Goal: Check status: Check status

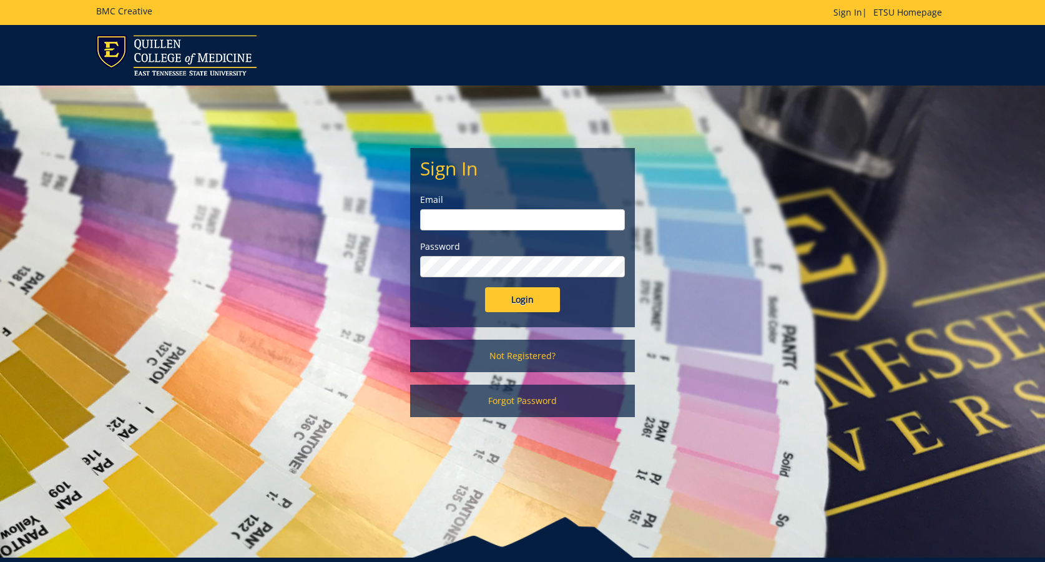
type input "scottpr@etsu.edu"
click at [522, 300] on input "Login" at bounding box center [522, 299] width 75 height 25
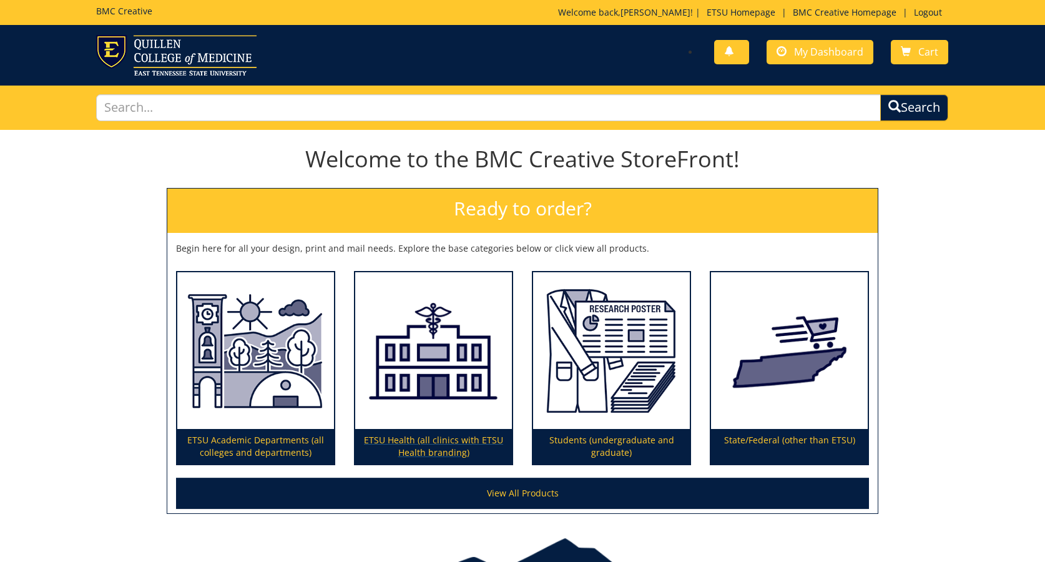
click at [501, 300] on img at bounding box center [433, 350] width 157 height 157
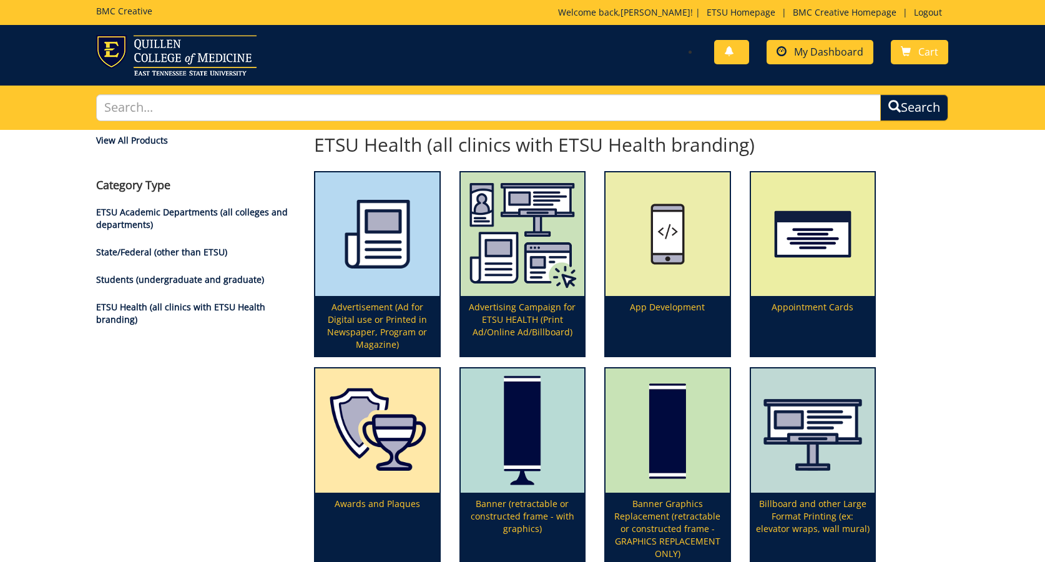
click at [815, 60] on link "My Dashboard" at bounding box center [820, 52] width 107 height 24
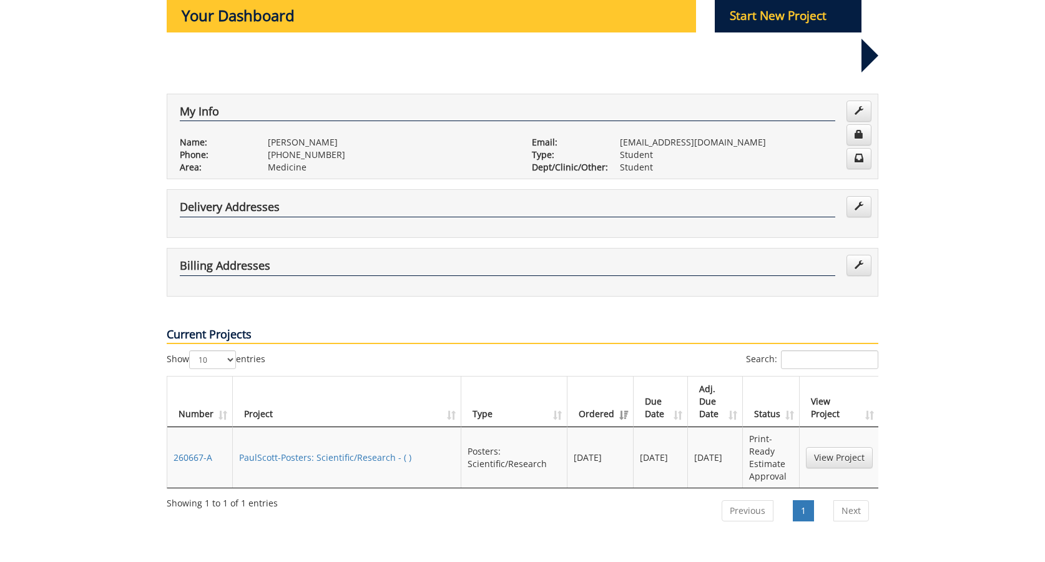
scroll to position [153, 0]
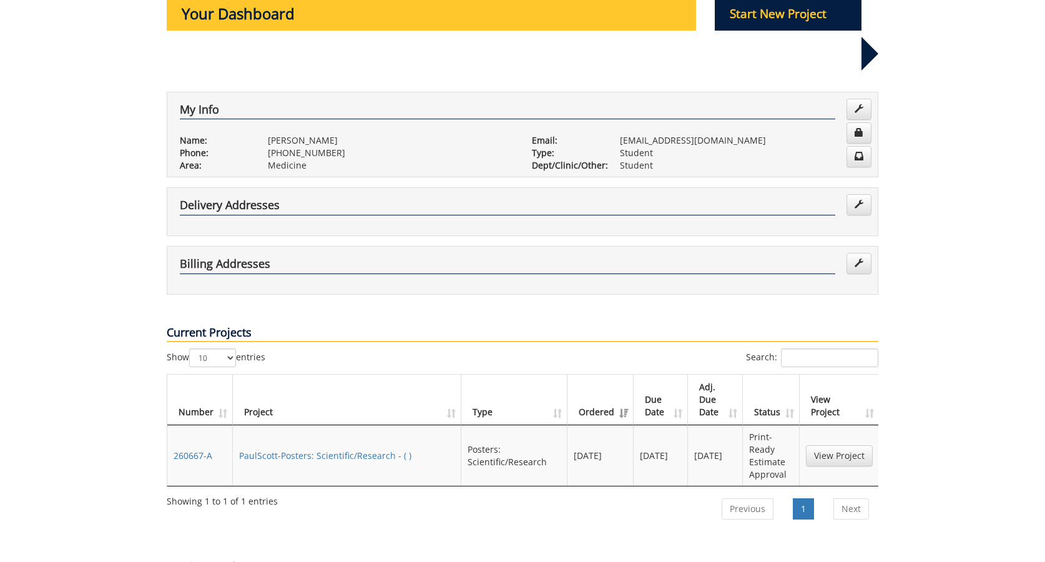
drag, startPoint x: 344, startPoint y: 420, endPoint x: 453, endPoint y: 423, distance: 108.6
click at [361, 425] on td "PaulScott-Posters: Scientific/Research - ( )" at bounding box center [347, 455] width 228 height 61
click at [827, 445] on link "View Project" at bounding box center [839, 455] width 67 height 21
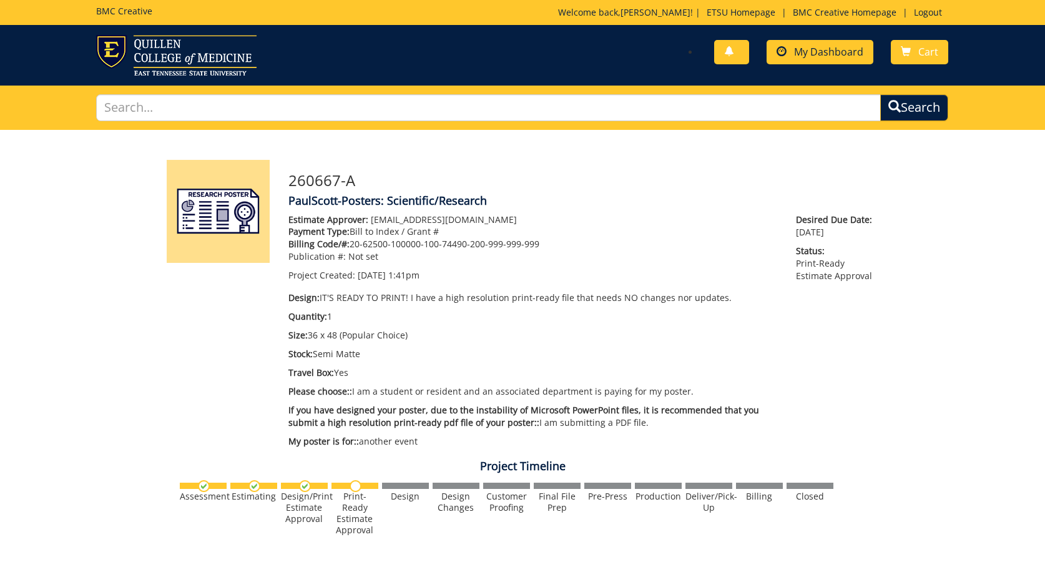
click at [787, 56] on span at bounding box center [782, 52] width 10 height 10
